Goal: Information Seeking & Learning: Learn about a topic

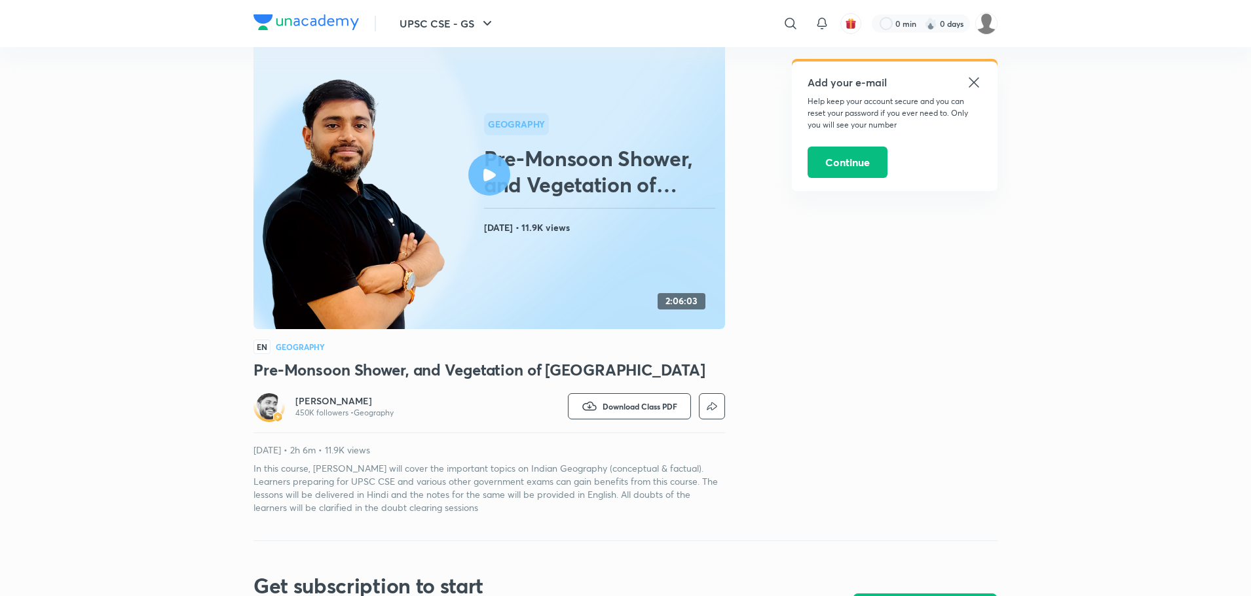
scroll to position [7, 0]
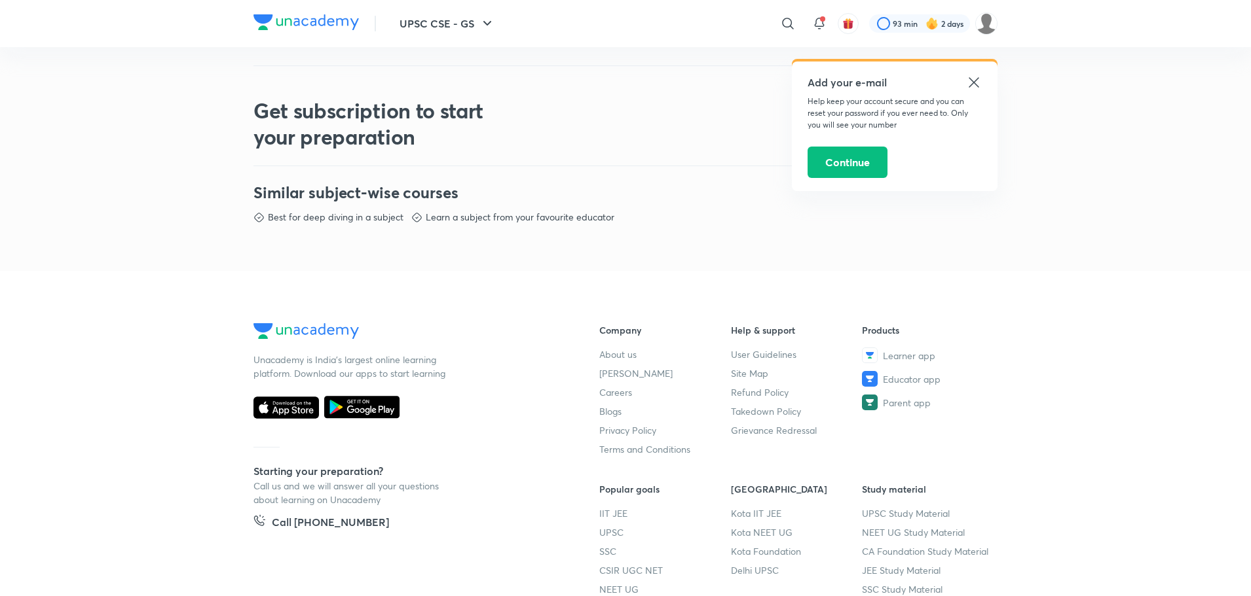
scroll to position [681, 0]
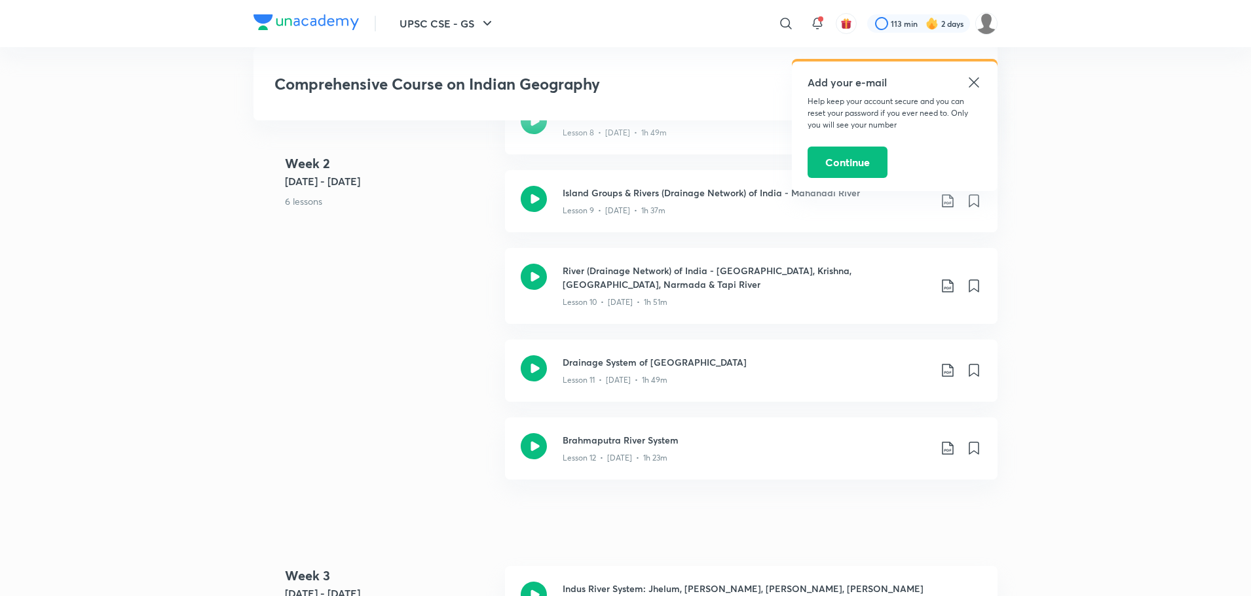
scroll to position [1372, 0]
click at [902, 18] on div at bounding box center [918, 23] width 103 height 18
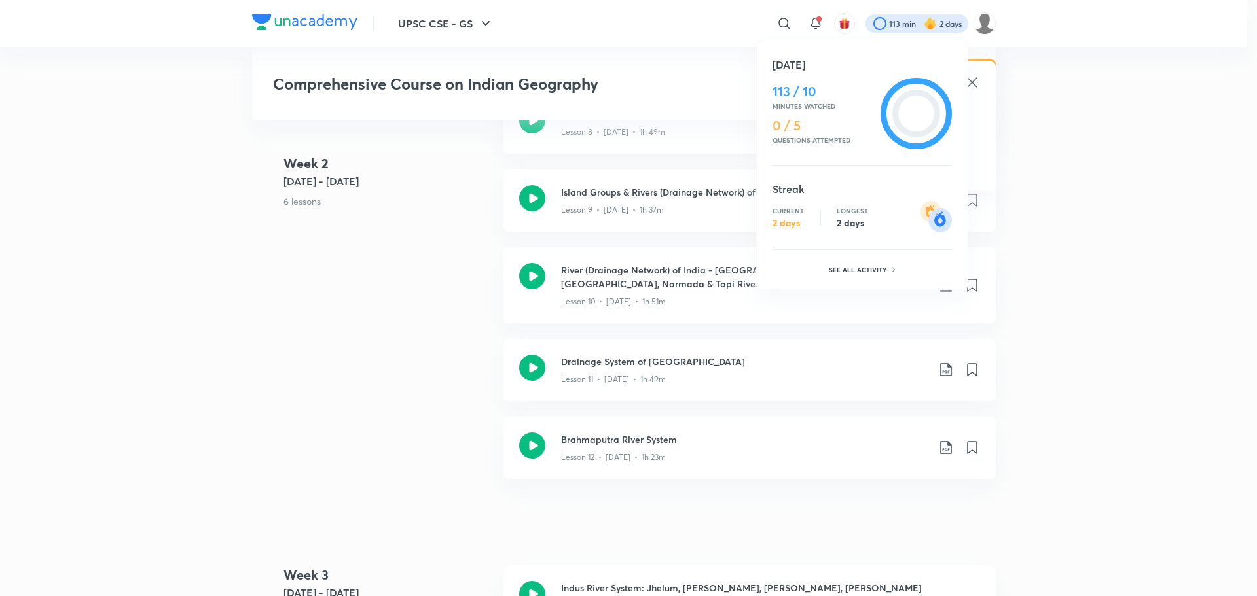
click at [991, 23] on div at bounding box center [628, 298] width 1257 height 596
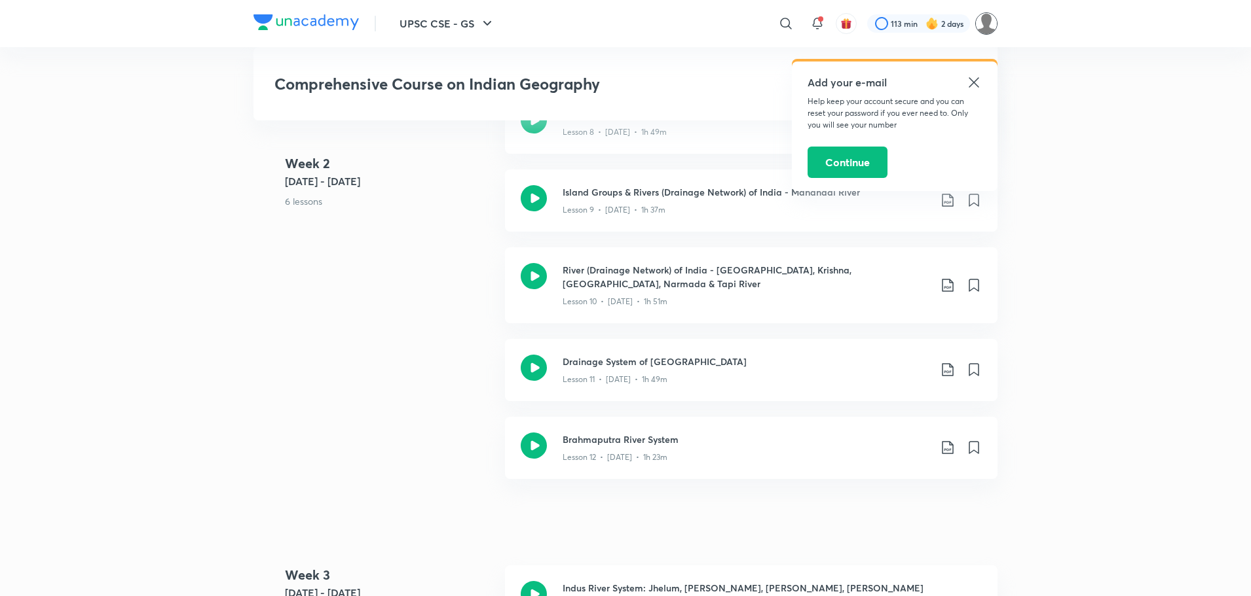
click at [987, 24] on img at bounding box center [986, 23] width 22 height 22
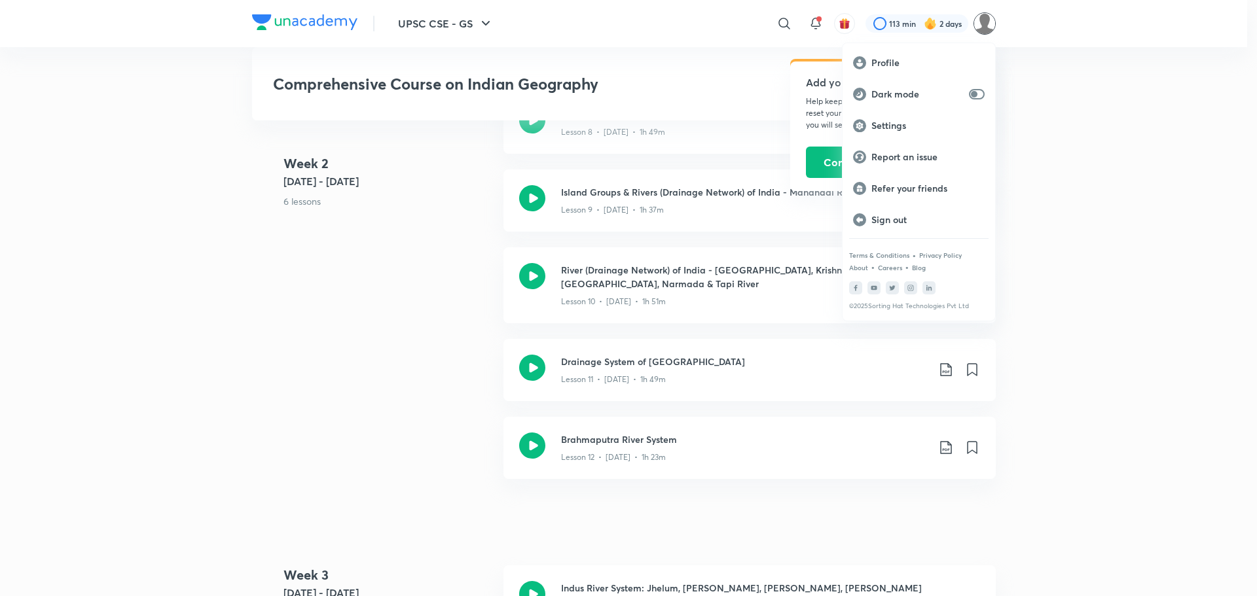
click at [1055, 121] on div at bounding box center [628, 298] width 1257 height 596
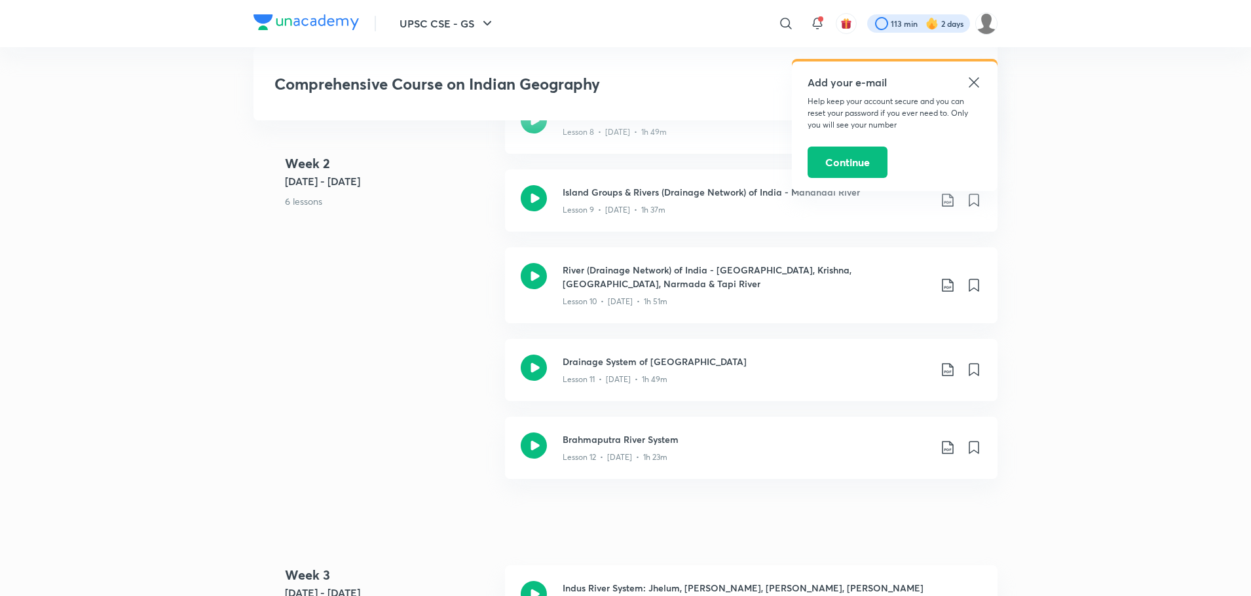
click at [884, 25] on div at bounding box center [918, 23] width 103 height 18
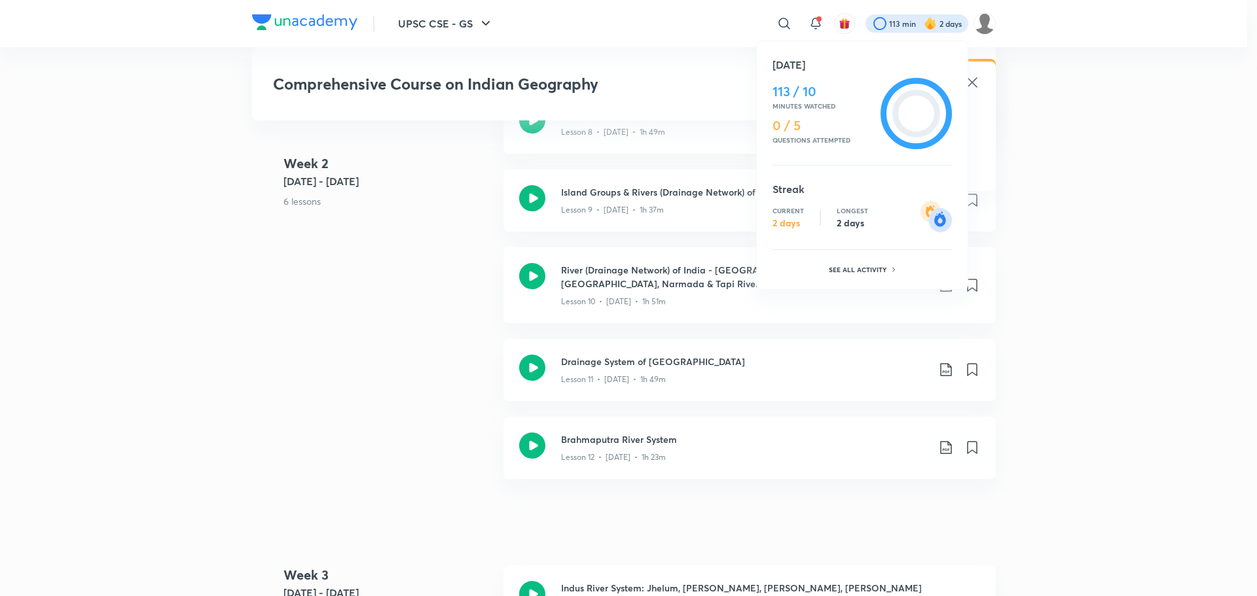
click at [814, 18] on div at bounding box center [628, 298] width 1257 height 596
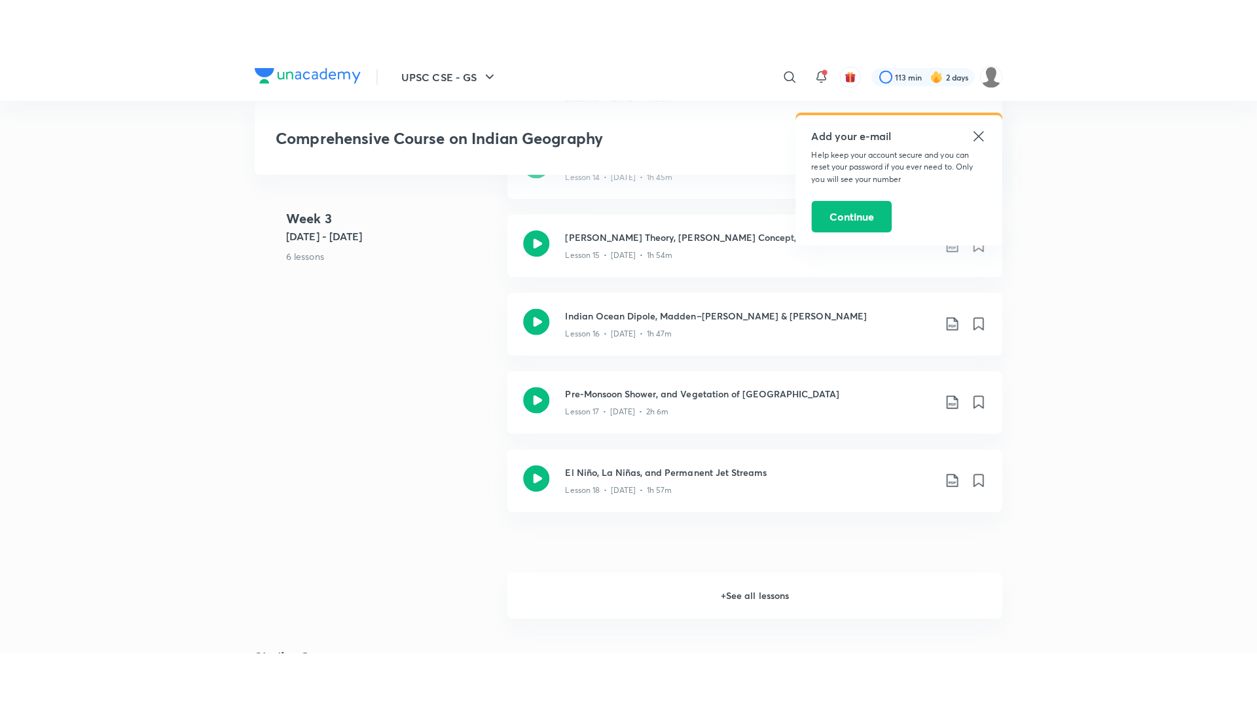
scroll to position [1947, 0]
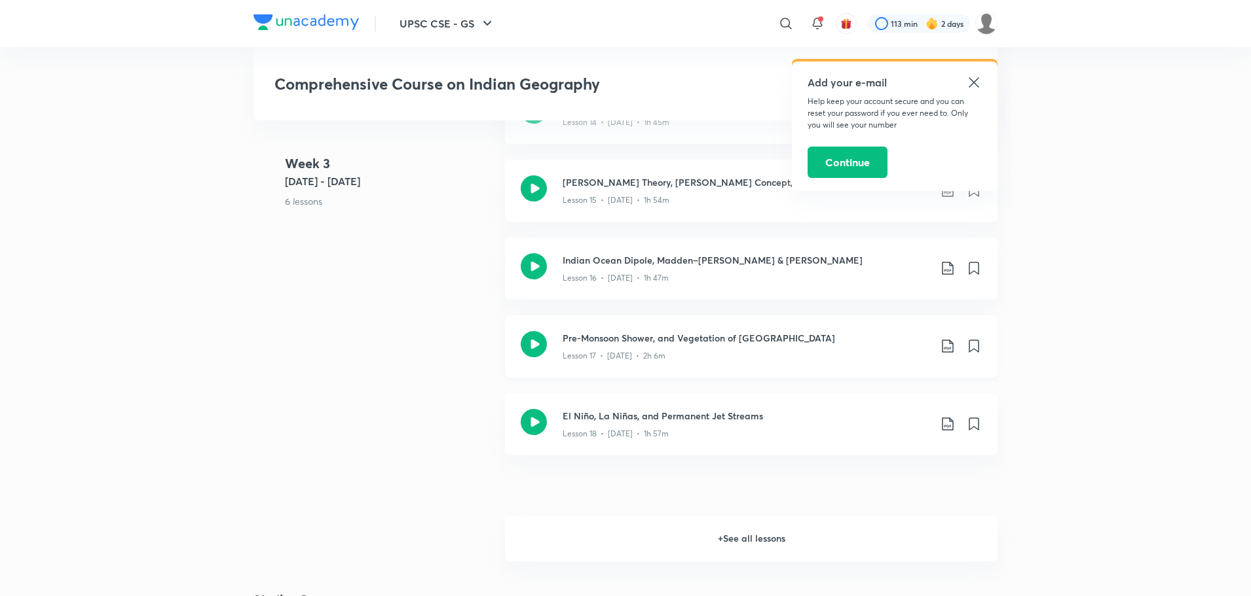
click at [538, 333] on icon at bounding box center [534, 344] width 26 height 26
